Goal: Check status: Check status

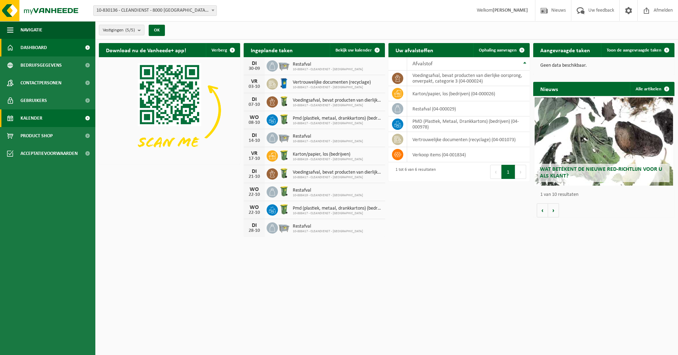
click at [43, 118] on link "Kalender" at bounding box center [47, 119] width 95 height 18
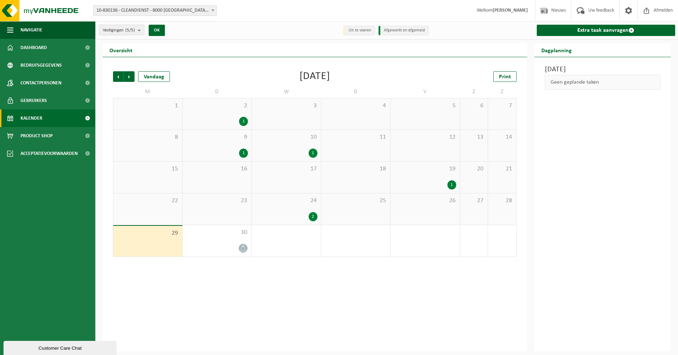
click at [295, 212] on div "24 2" at bounding box center [286, 209] width 69 height 31
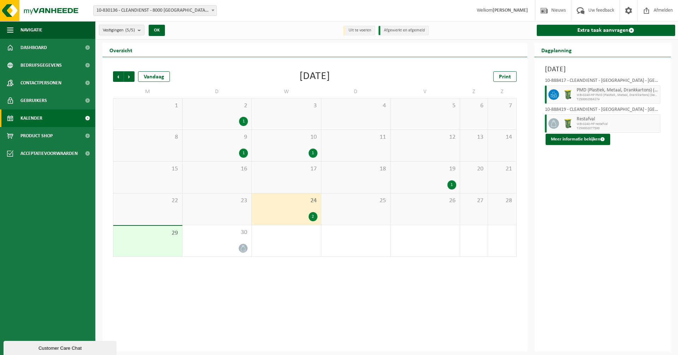
click at [442, 184] on div "1" at bounding box center [425, 185] width 62 height 9
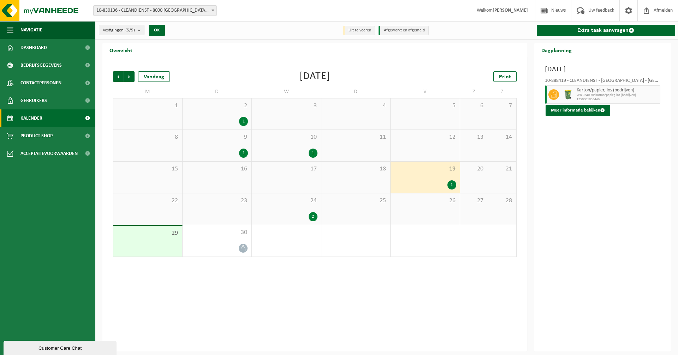
click at [287, 210] on div "24 2" at bounding box center [286, 209] width 69 height 31
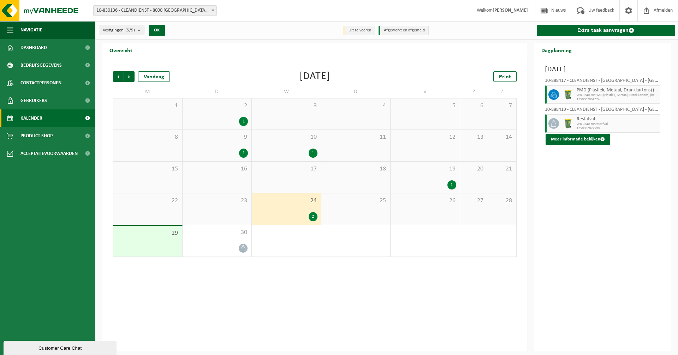
click at [238, 209] on div "23" at bounding box center [217, 209] width 69 height 31
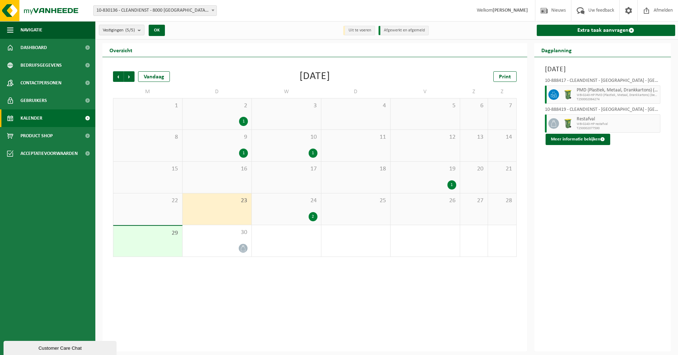
click at [154, 200] on span "22" at bounding box center [148, 201] width 62 height 8
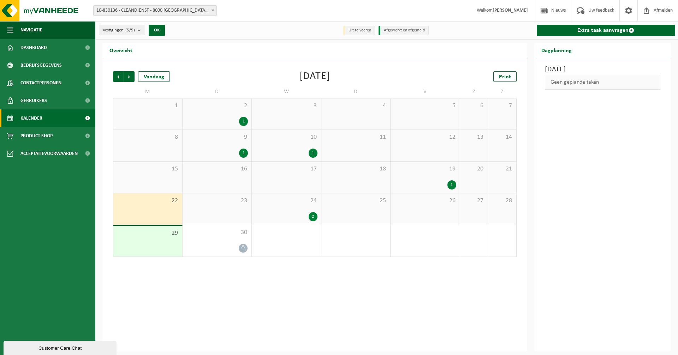
click at [213, 211] on div "23" at bounding box center [217, 209] width 69 height 31
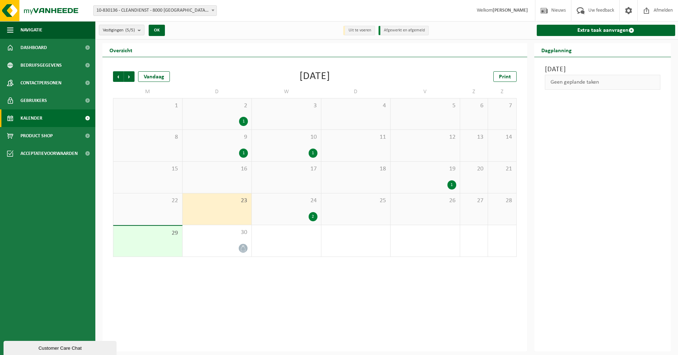
click at [161, 207] on div "22" at bounding box center [147, 209] width 69 height 31
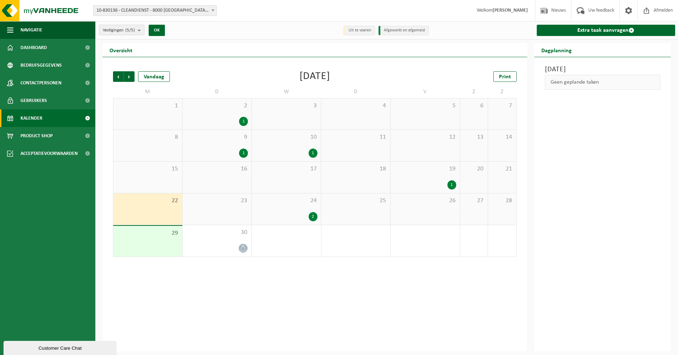
click at [213, 212] on div "23" at bounding box center [217, 209] width 69 height 31
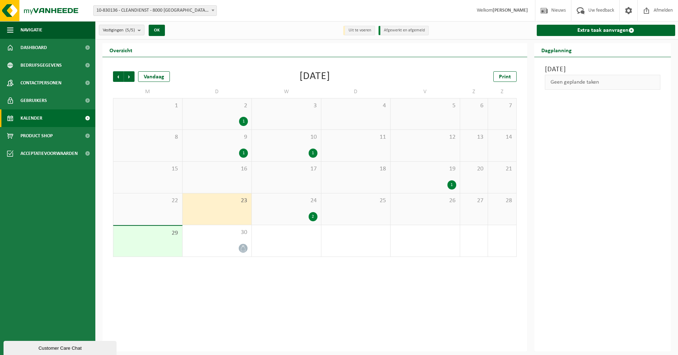
click at [165, 212] on div "22" at bounding box center [147, 209] width 69 height 31
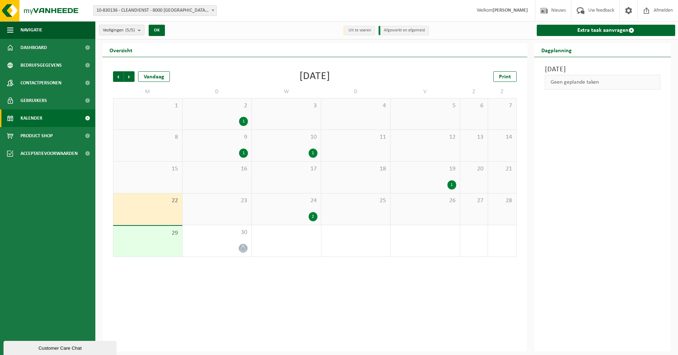
click at [213, 218] on div "23" at bounding box center [217, 209] width 69 height 31
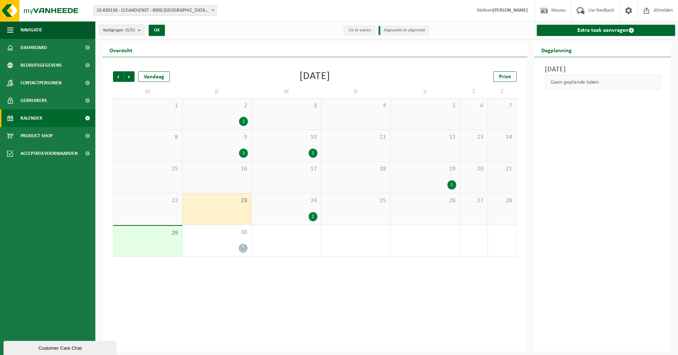
click at [175, 208] on div "22" at bounding box center [147, 209] width 69 height 31
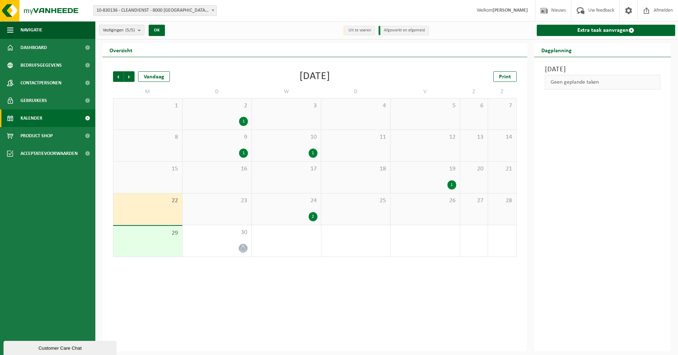
click at [210, 208] on div "23" at bounding box center [217, 209] width 69 height 31
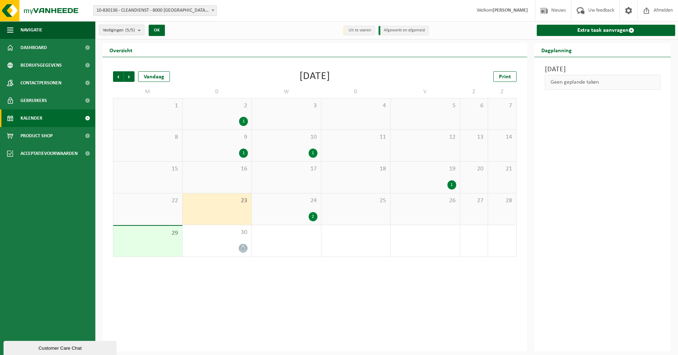
click at [163, 208] on div "22" at bounding box center [147, 209] width 69 height 31
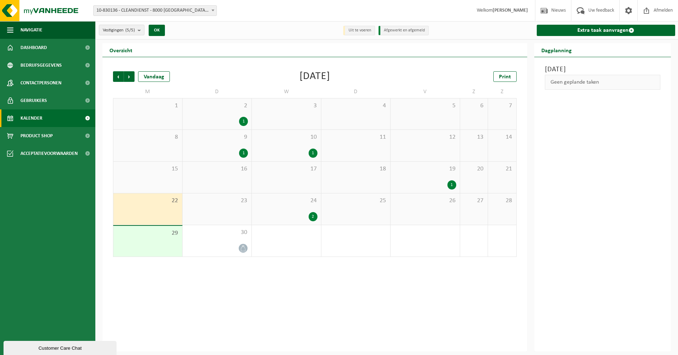
click at [319, 207] on div "24 2" at bounding box center [286, 209] width 69 height 31
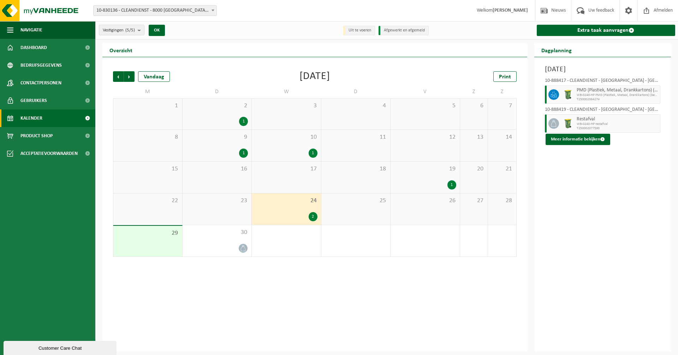
click at [444, 171] on span "19" at bounding box center [425, 169] width 62 height 8
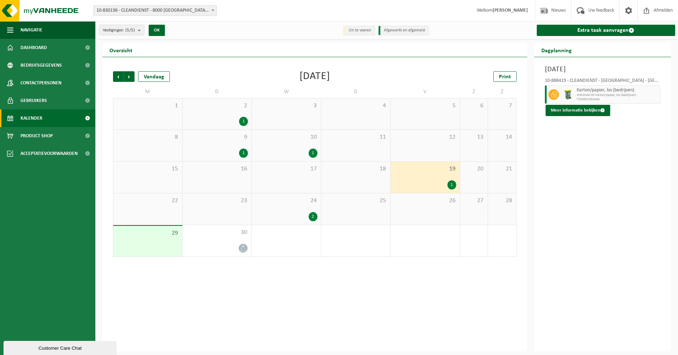
click at [159, 209] on div "22" at bounding box center [147, 209] width 69 height 31
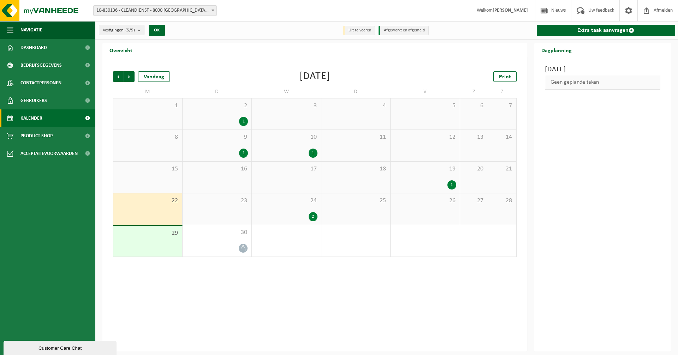
click at [224, 211] on div "23" at bounding box center [217, 209] width 69 height 31
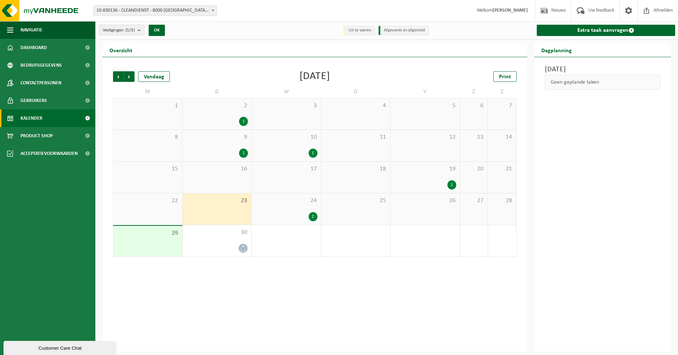
click at [158, 207] on div "22" at bounding box center [147, 209] width 69 height 31
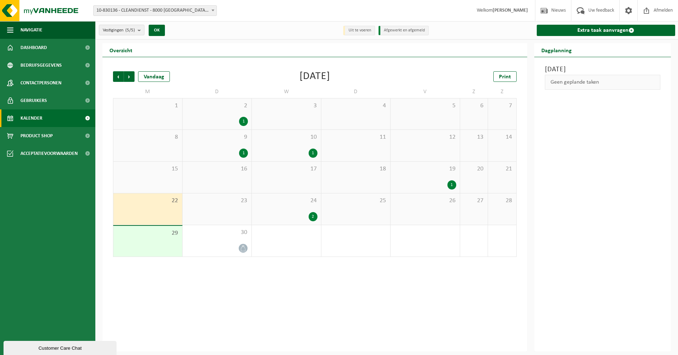
click at [200, 213] on div "23" at bounding box center [217, 209] width 69 height 31
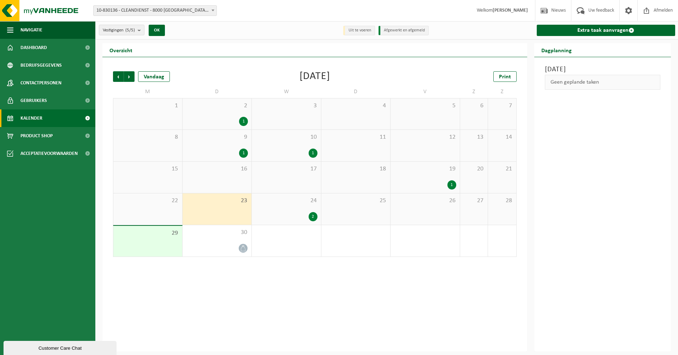
drag, startPoint x: 170, startPoint y: 216, endPoint x: 194, endPoint y: 216, distance: 24.4
click at [169, 216] on div "22" at bounding box center [147, 209] width 69 height 31
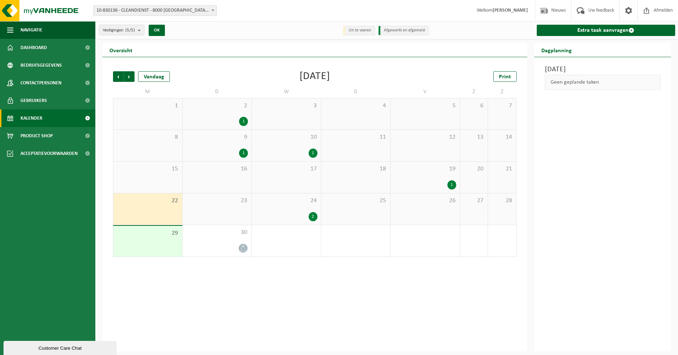
click at [245, 211] on div "23" at bounding box center [217, 209] width 69 height 31
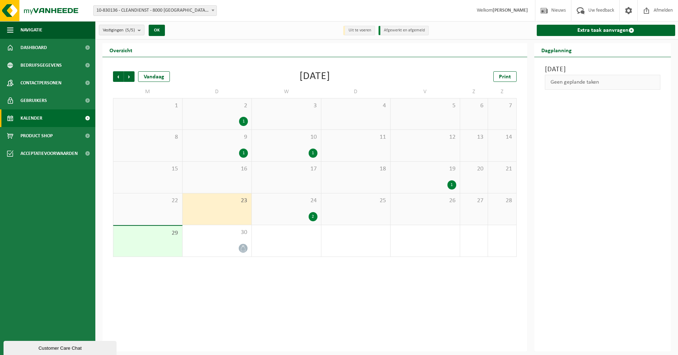
click at [240, 147] on div "9 1" at bounding box center [217, 145] width 69 height 31
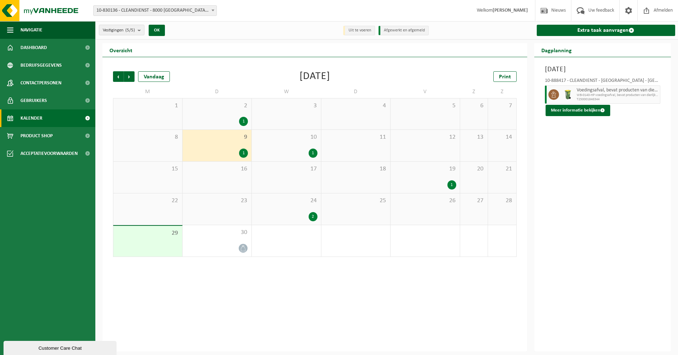
click at [237, 212] on div "23" at bounding box center [217, 209] width 69 height 31
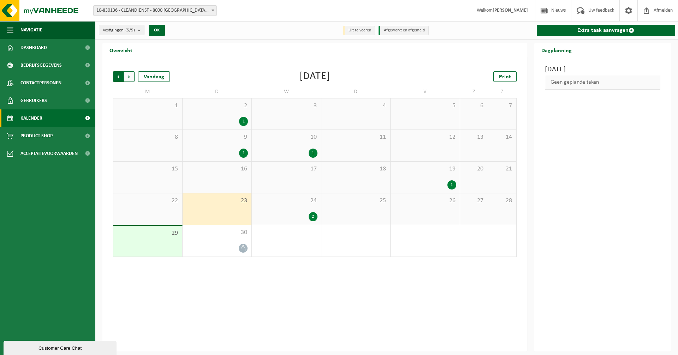
click at [128, 79] on span "Volgende" at bounding box center [129, 76] width 11 height 11
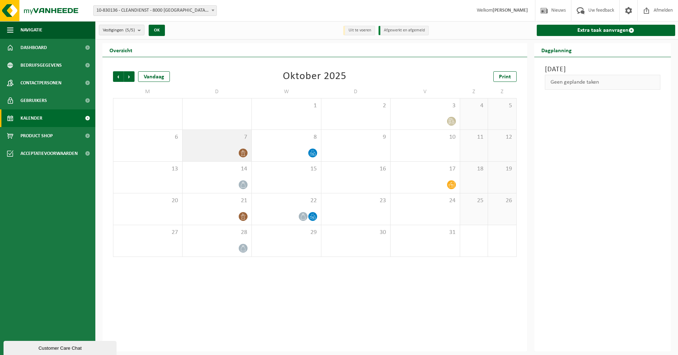
click at [234, 137] on span "7" at bounding box center [217, 138] width 62 height 8
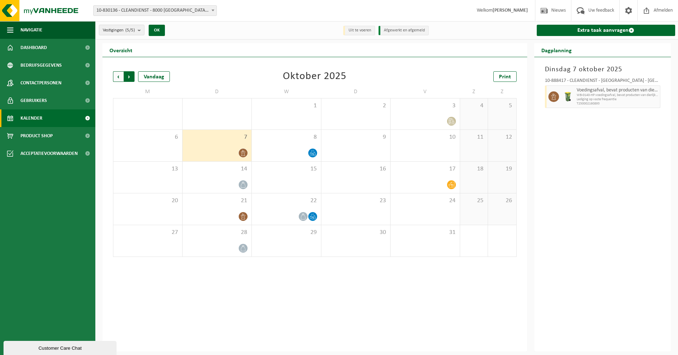
click at [120, 78] on span "Vorige" at bounding box center [118, 76] width 11 height 11
